Goal: Information Seeking & Learning: Learn about a topic

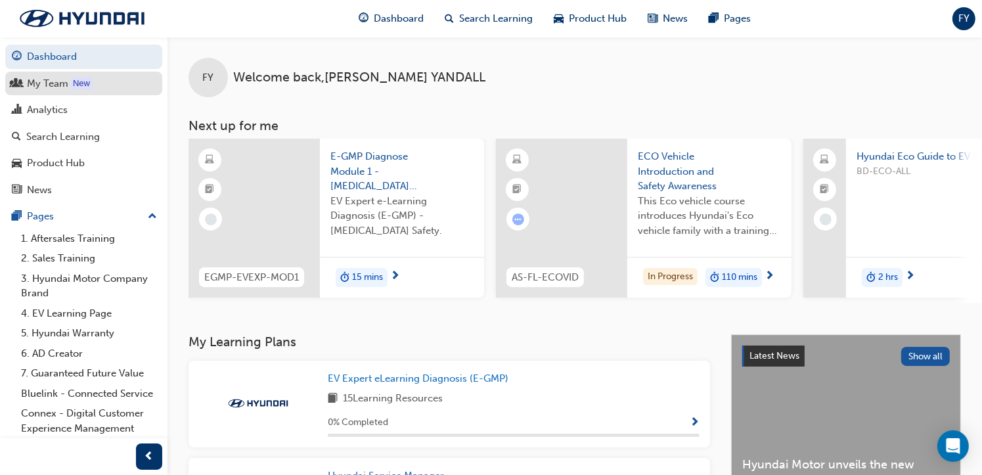
click at [57, 89] on div "My Team" at bounding box center [47, 83] width 41 height 15
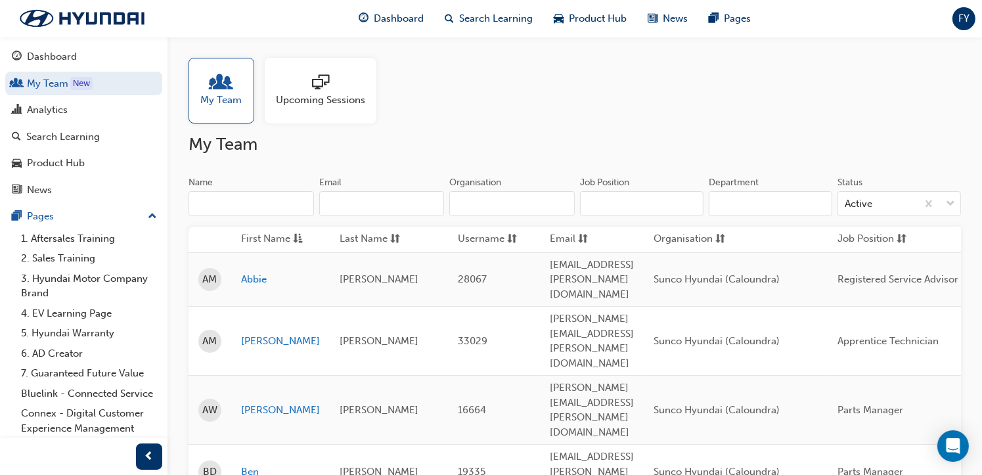
click at [323, 91] on span "sessionType_ONLINE_URL-icon" at bounding box center [320, 83] width 17 height 18
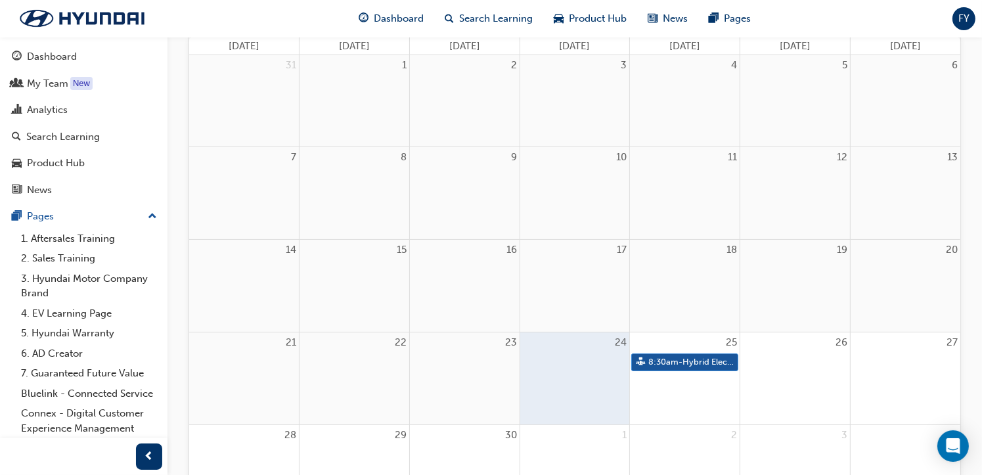
scroll to position [197, 0]
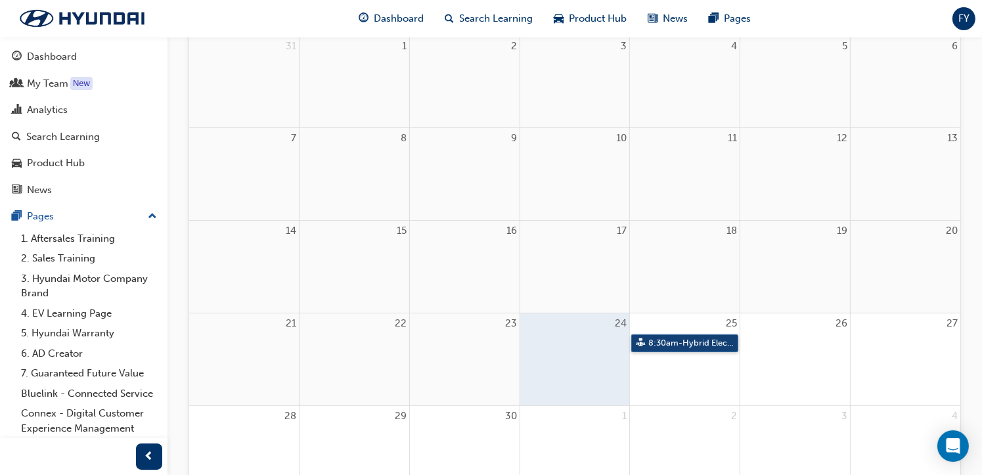
click at [682, 344] on link "8:30am - Hybrid Electric Vehicle (HEV) Technical Training" at bounding box center [684, 343] width 107 height 18
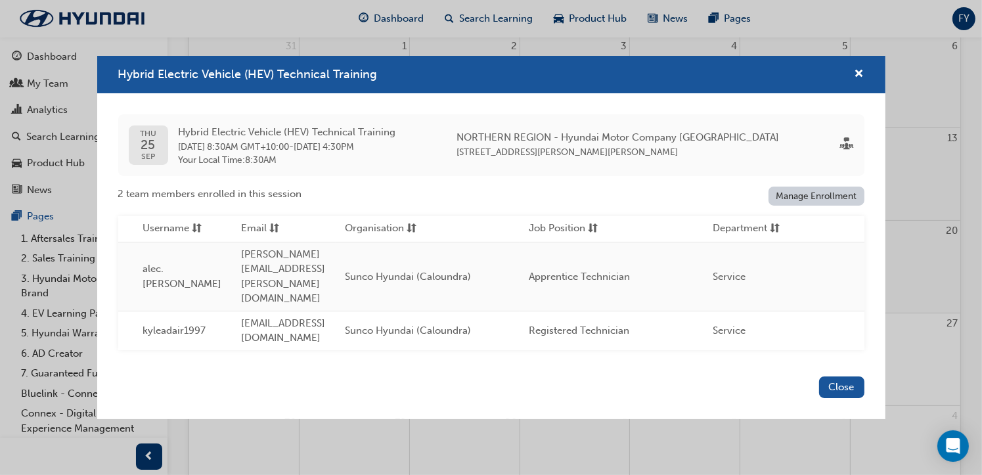
scroll to position [0, 0]
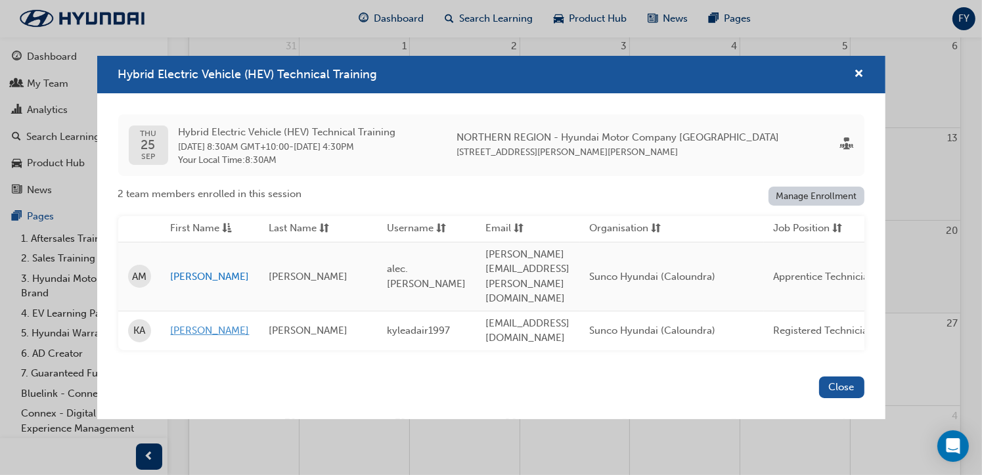
click at [180, 323] on link "[PERSON_NAME]" at bounding box center [210, 330] width 79 height 15
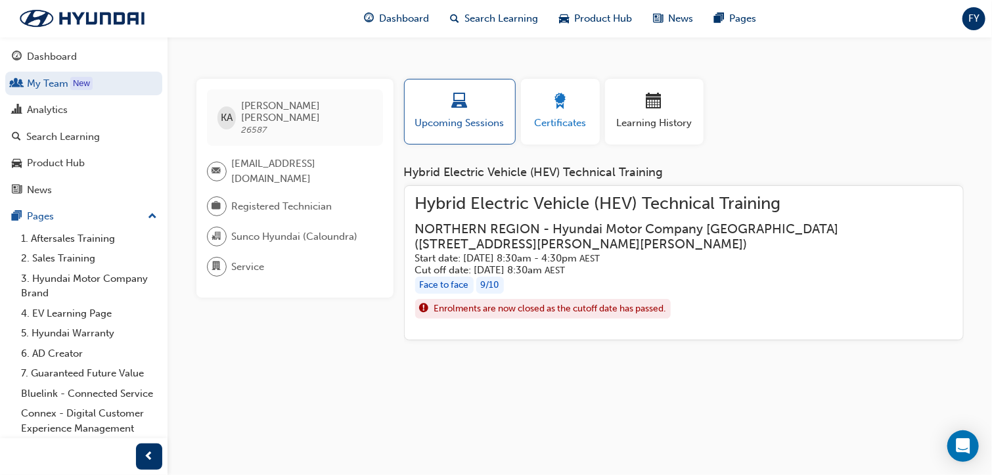
click at [566, 106] on span "award-icon" at bounding box center [561, 102] width 16 height 18
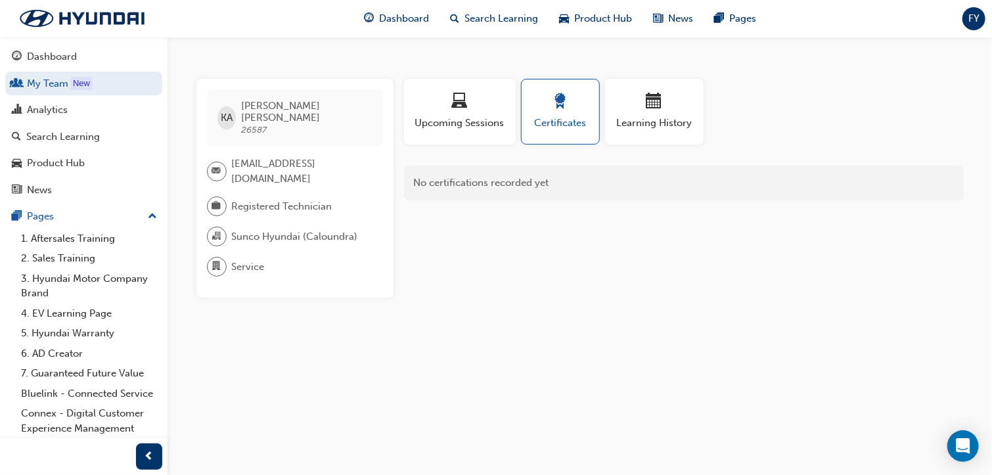
click at [557, 189] on div "No certifications recorded yet" at bounding box center [684, 183] width 560 height 35
click at [229, 114] on span "KA" at bounding box center [227, 117] width 12 height 15
click at [53, 80] on link "My Team New" at bounding box center [83, 84] width 157 height 24
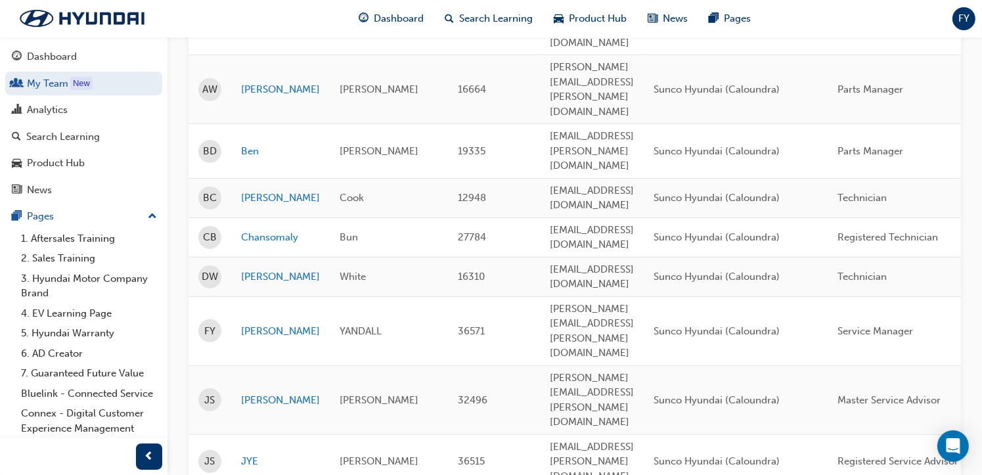
scroll to position [329, 0]
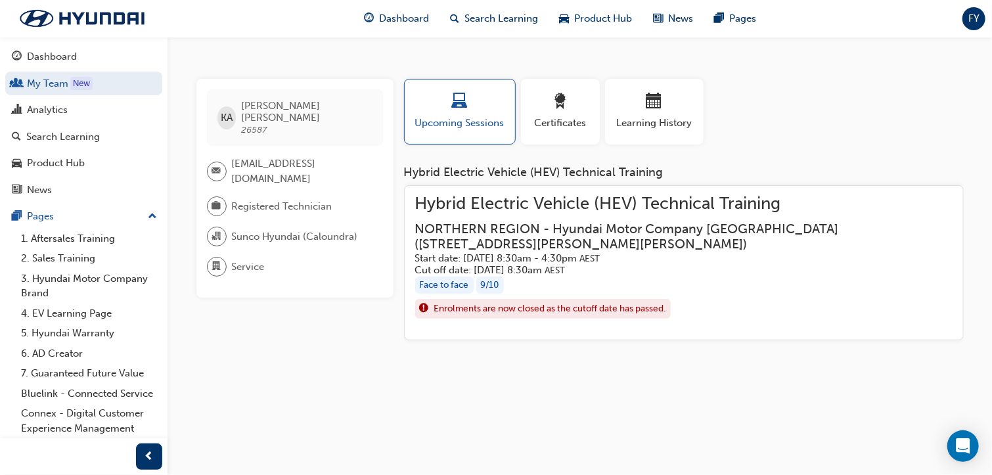
click at [266, 199] on span "Registered Technician" at bounding box center [282, 206] width 101 height 15
click at [284, 159] on span "[EMAIL_ADDRESS][DOMAIN_NAME]" at bounding box center [302, 171] width 141 height 30
click at [301, 229] on span "Sunco Hyundai (Caloundra)" at bounding box center [295, 236] width 126 height 15
click at [292, 257] on div "Service" at bounding box center [290, 267] width 166 height 20
click at [643, 112] on div "button" at bounding box center [654, 103] width 79 height 20
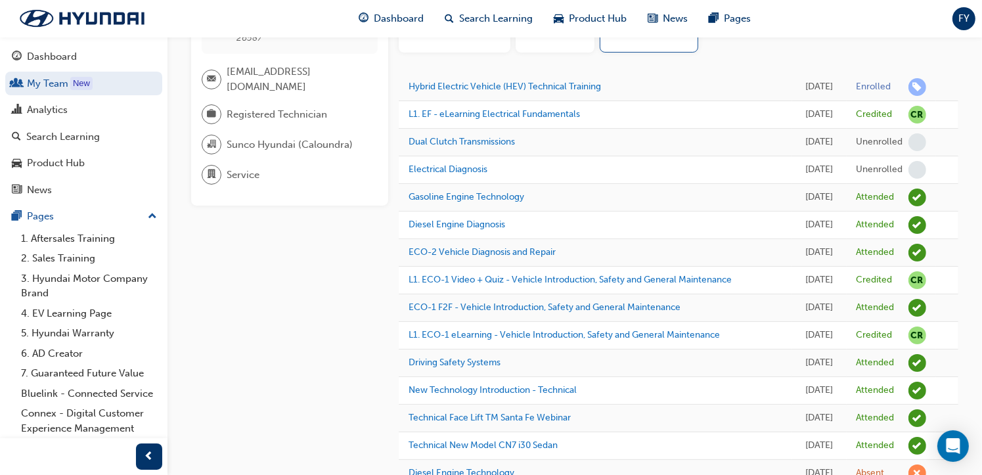
scroll to position [20, 0]
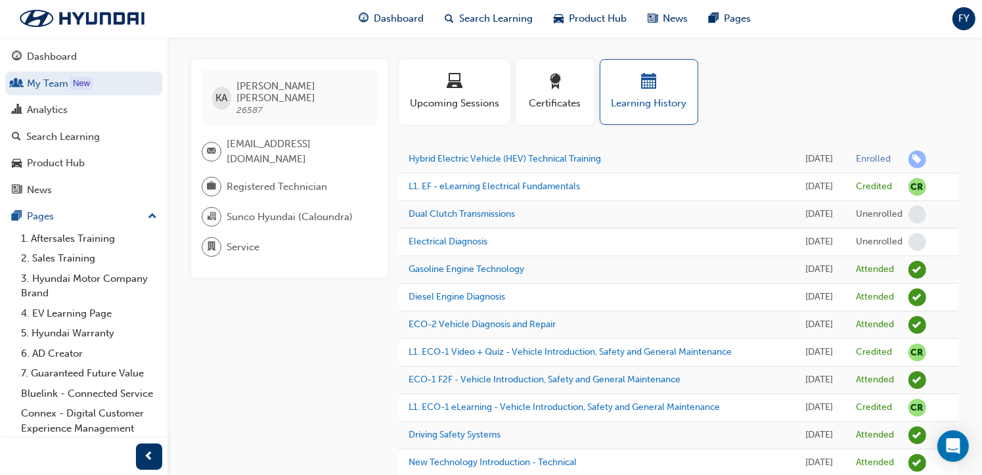
click at [873, 121] on div "Profile Upcoming Sessions Certificates Learning History" at bounding box center [679, 97] width 576 height 76
click at [833, 80] on div "Profile Upcoming Sessions Certificates Learning History" at bounding box center [679, 97] width 576 height 76
